Goal: Information Seeking & Learning: Learn about a topic

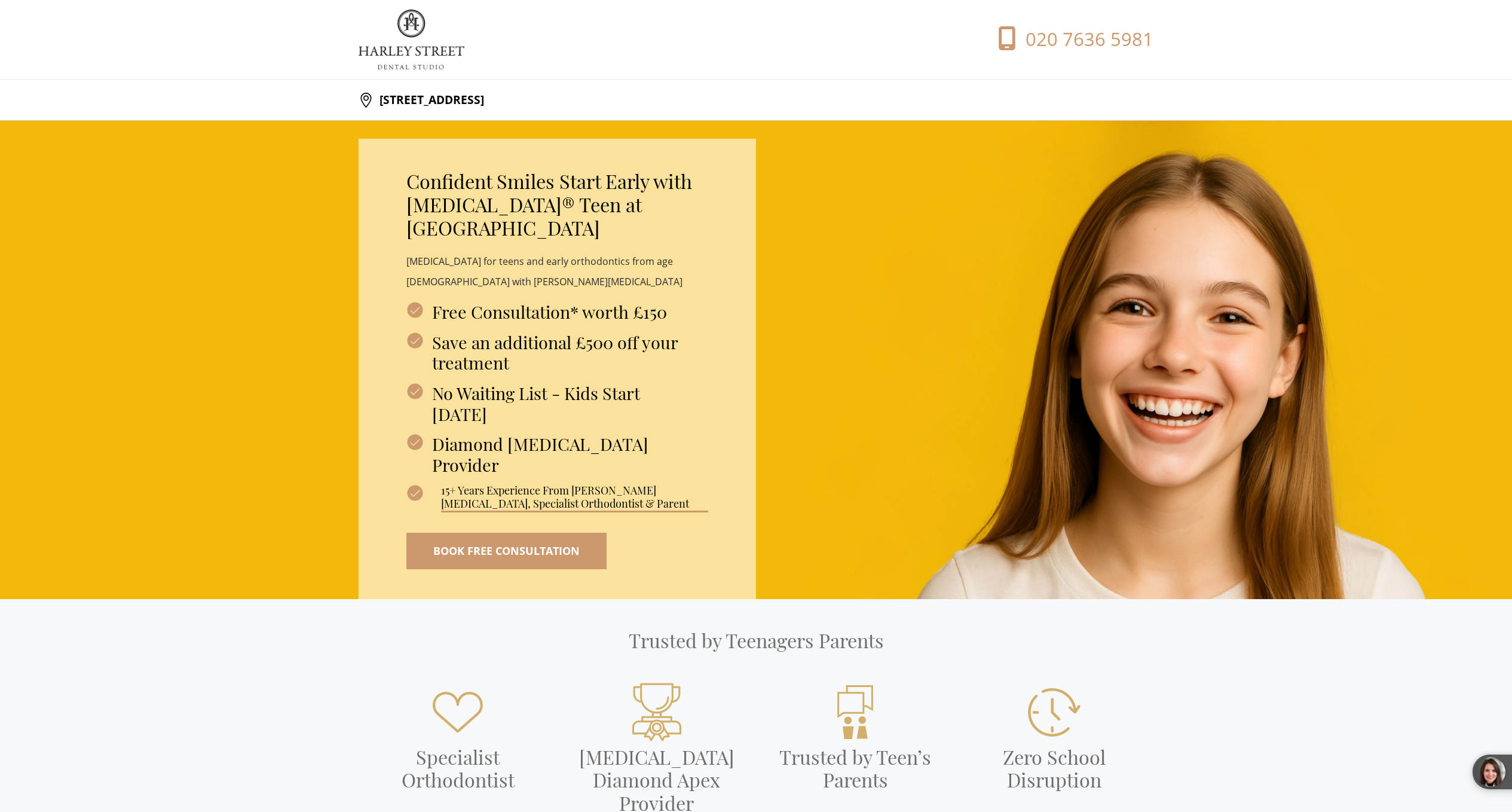
click at [70, 526] on div "Confident Smiles Start Early with [MEDICAL_DATA]® Teen at Harley Street Dental …" at bounding box center [756, 360] width 1512 height 478
click at [867, 160] on div "Confident Smiles Start Early with [MEDICAL_DATA]® Teen at Harley Street Dental …" at bounding box center [756, 360] width 795 height 478
click at [885, 150] on div "Confident Smiles Start Early with [MEDICAL_DATA]® Teen at Harley Street Dental …" at bounding box center [756, 360] width 795 height 478
click at [969, 379] on div "Confident Smiles Start Early with [MEDICAL_DATA]® Teen at Harley Street Dental …" at bounding box center [756, 360] width 795 height 478
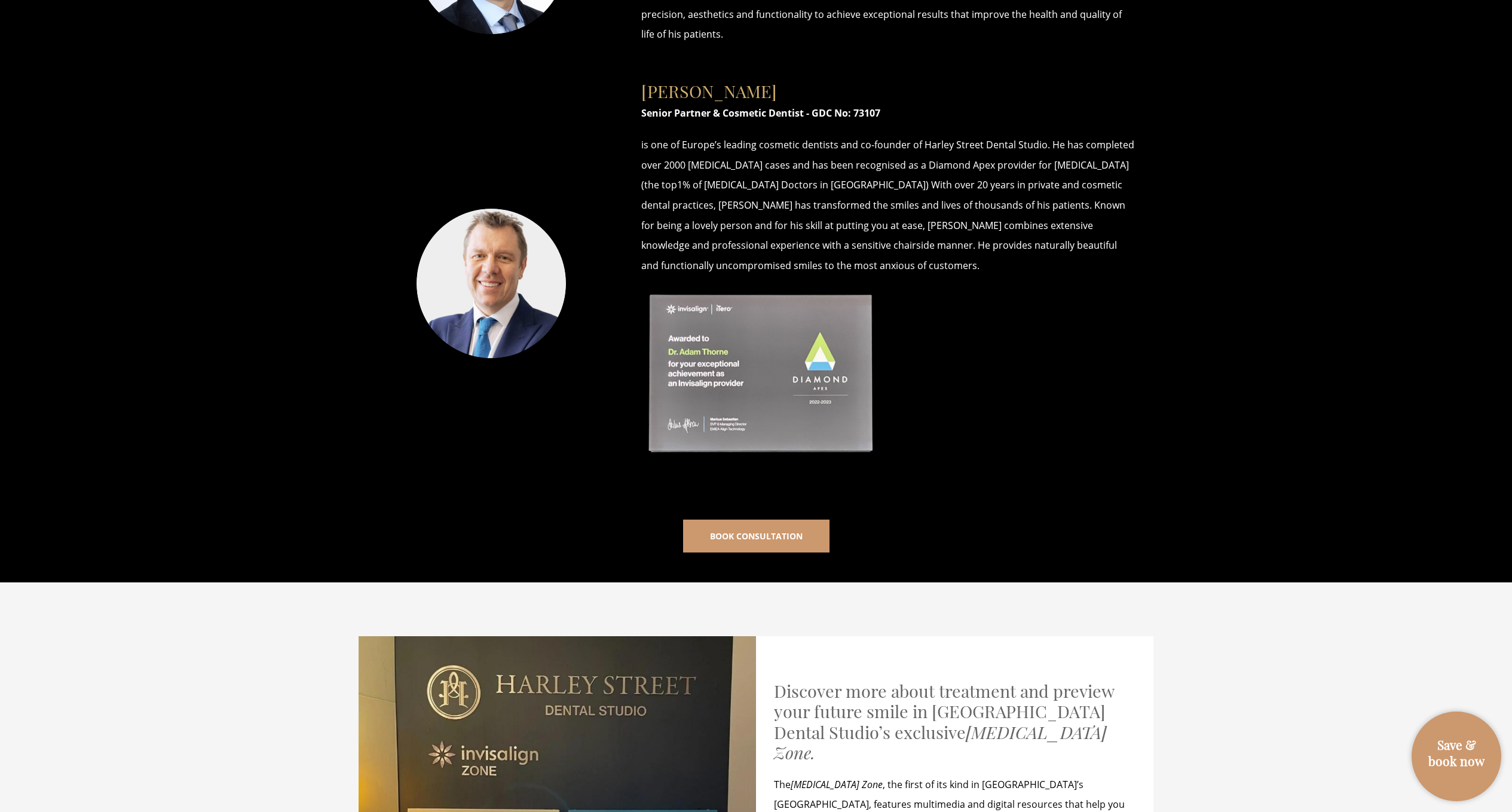
scroll to position [3109, 0]
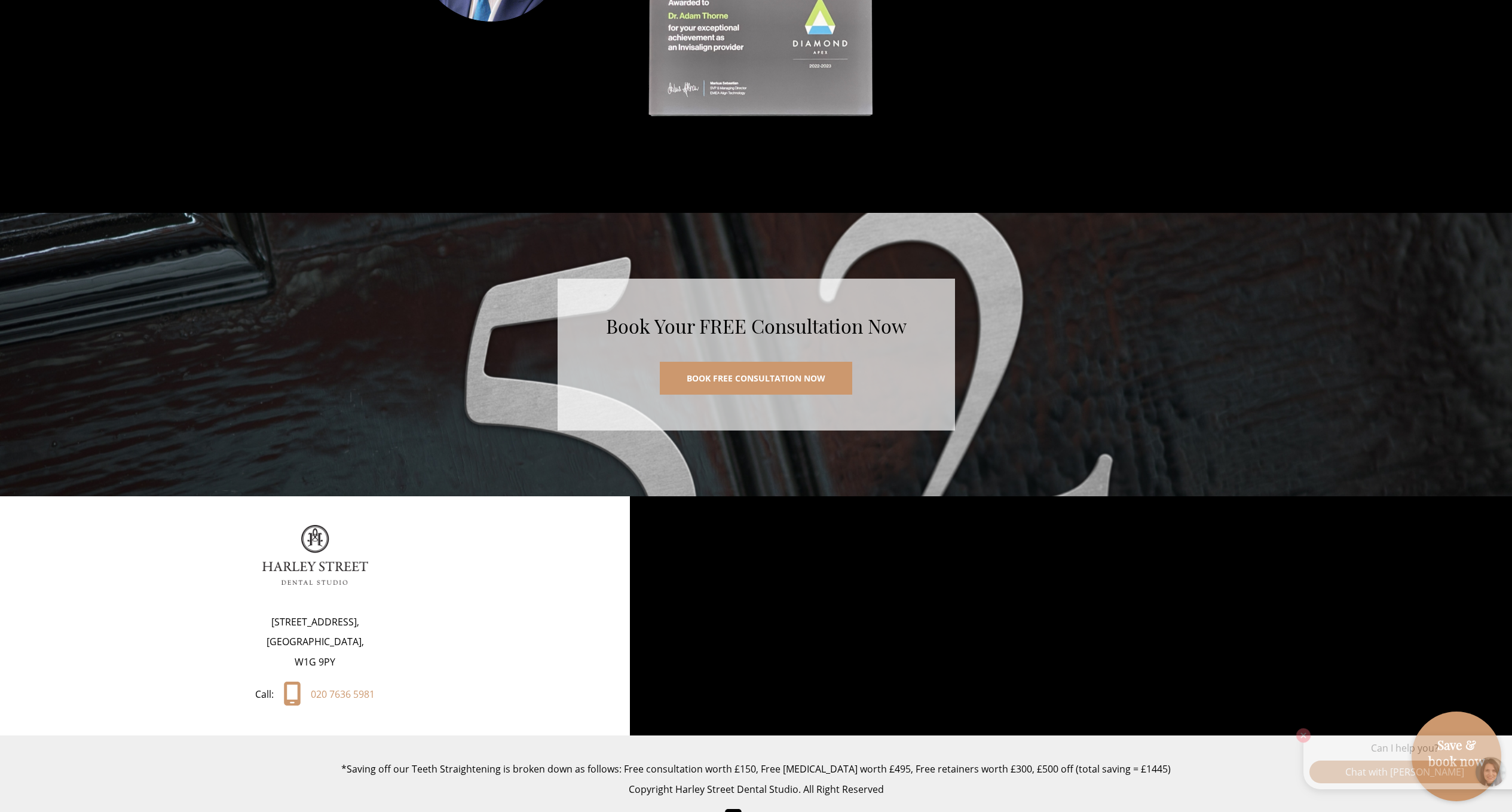
scroll to position [6691, 0]
